Goal: Complete application form: Complete application form

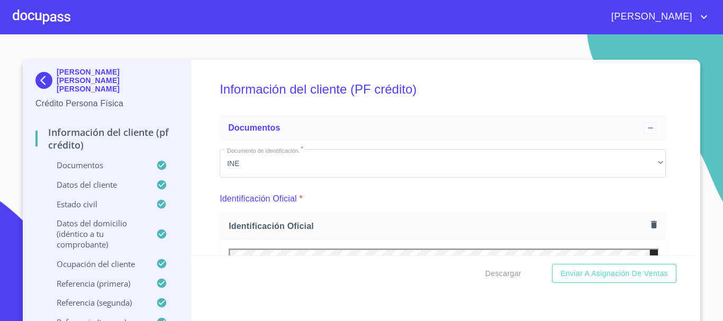
scroll to position [4075, 0]
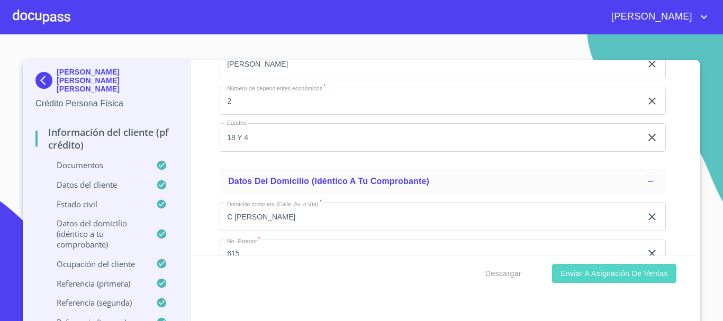
click at [613, 282] on button "Enviar a Asignación de Ventas" at bounding box center [614, 274] width 124 height 20
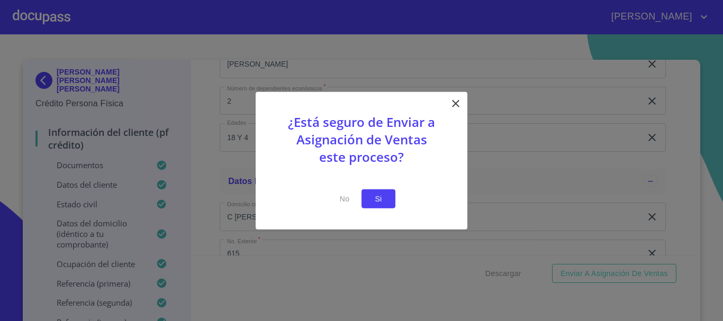
click at [378, 200] on span "Si" at bounding box center [378, 198] width 17 height 13
click at [381, 196] on span "Si" at bounding box center [378, 198] width 17 height 13
